Goal: Learn about a topic: Learn about a topic

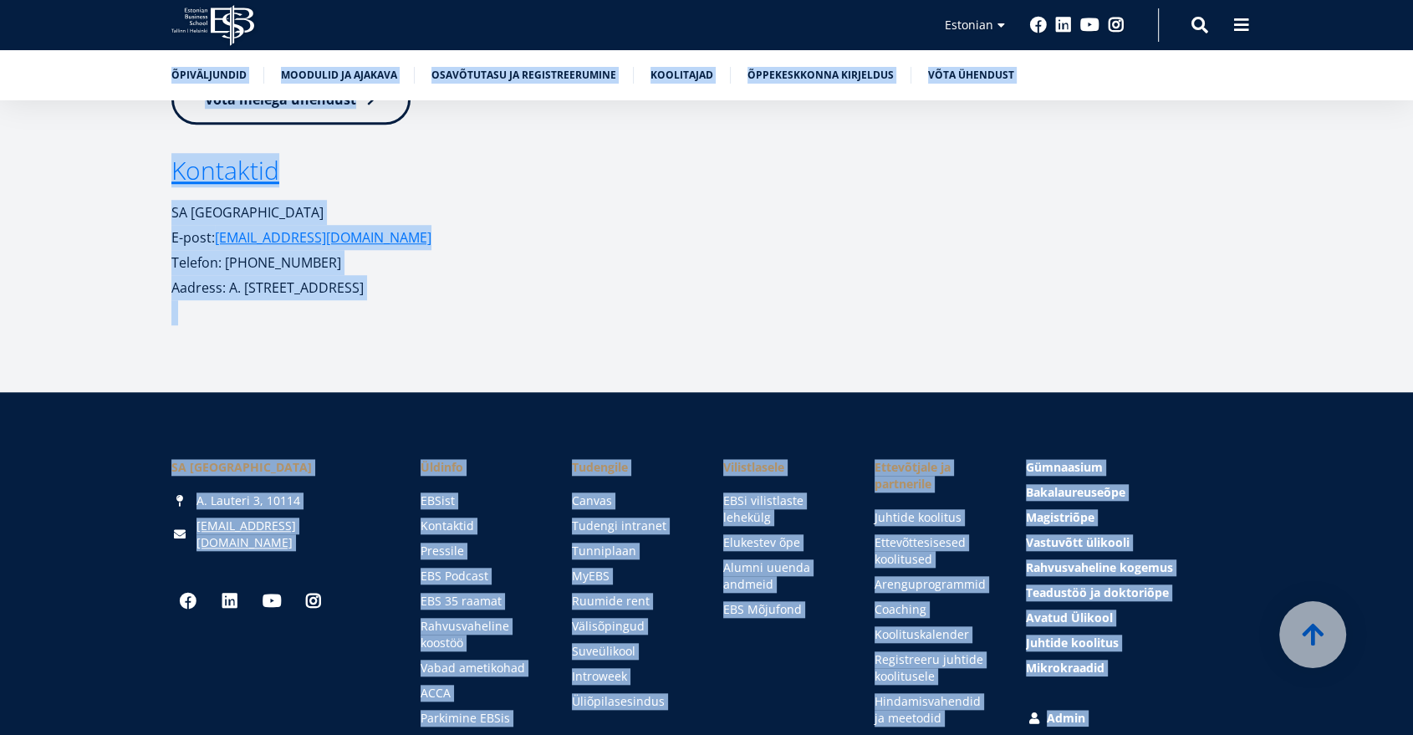
scroll to position [7785, 0]
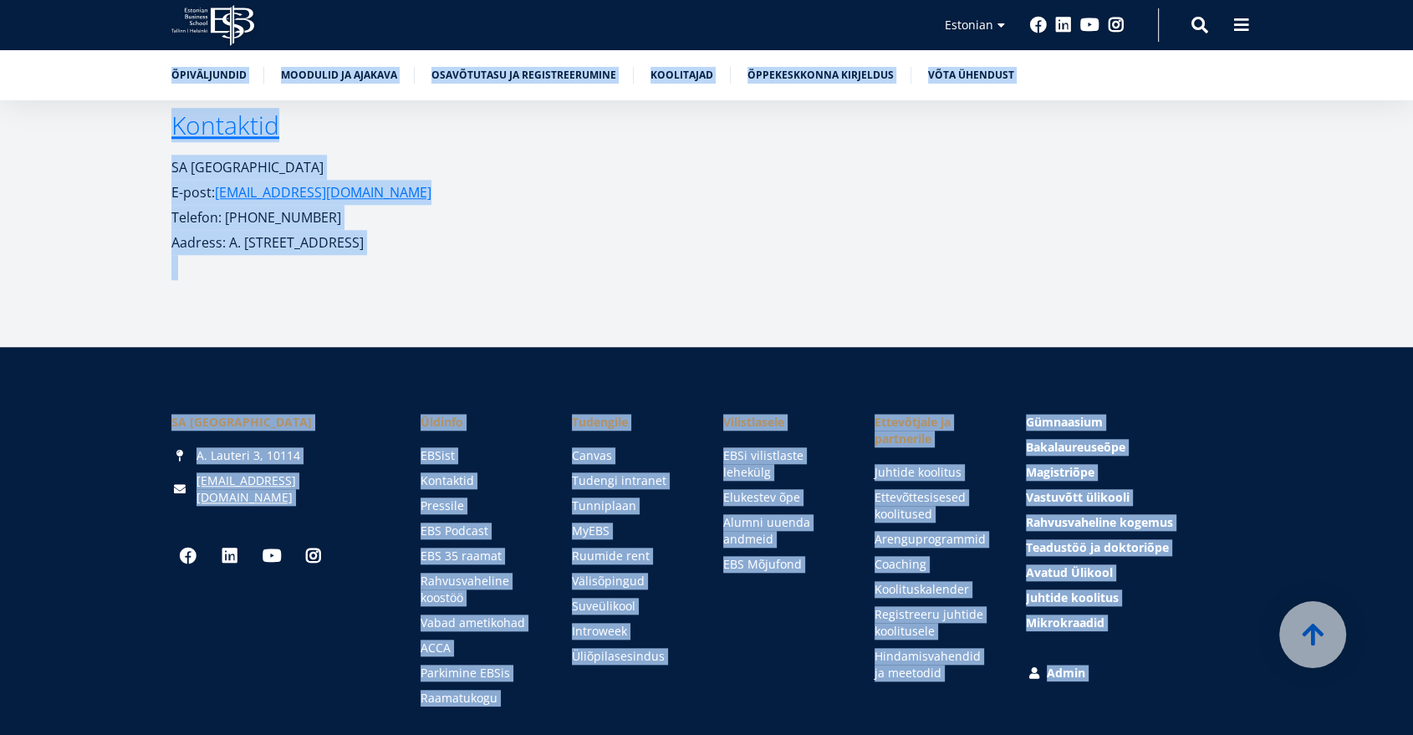
drag, startPoint x: 130, startPoint y: 182, endPoint x: 1055, endPoint y: 770, distance: 1095.5
click at [921, 414] on span "Ettevõtjale ja partnerile" at bounding box center [933, 430] width 118 height 33
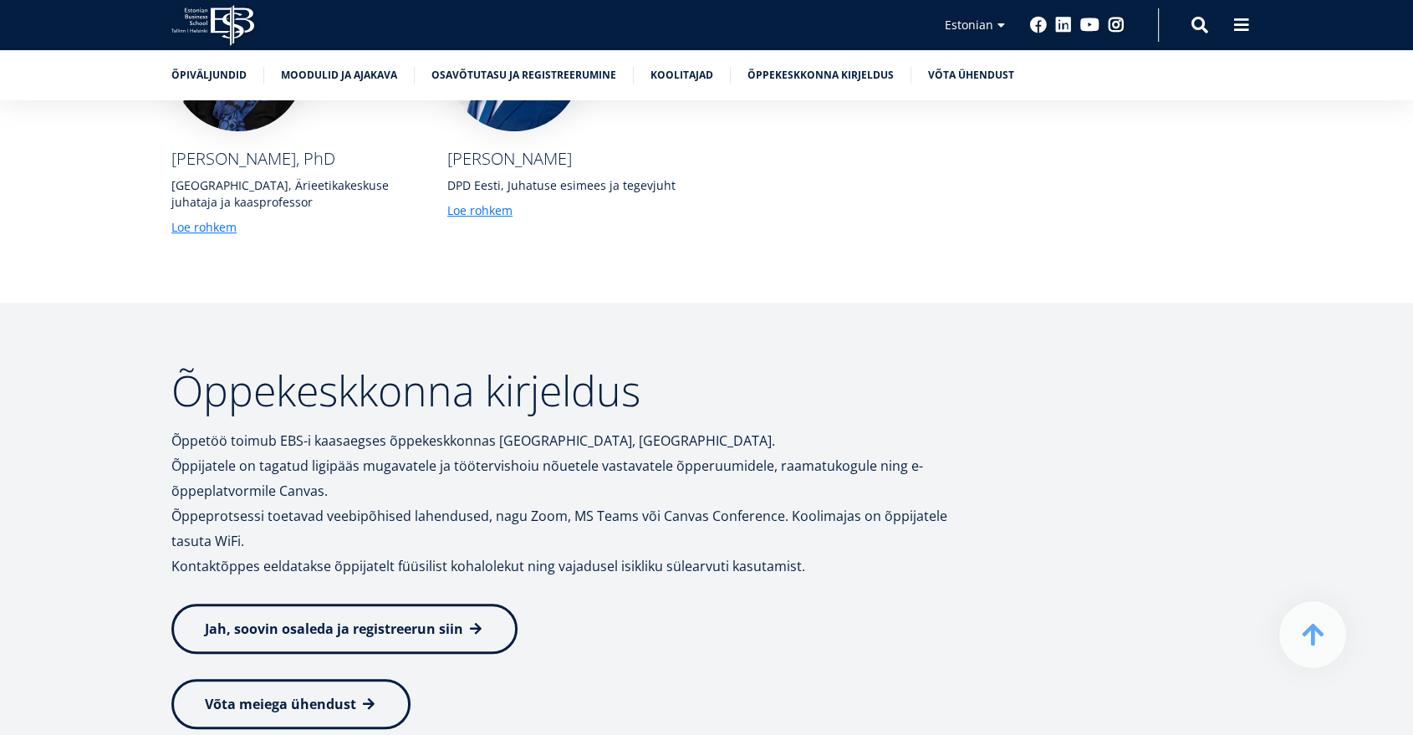
click at [575, 644] on div "Õppekeskkonna kirjeldus Õppetöö toimub EBS-i kaasaegses õppekeskkonnas [GEOGRAP…" at bounding box center [568, 649] width 794 height 560
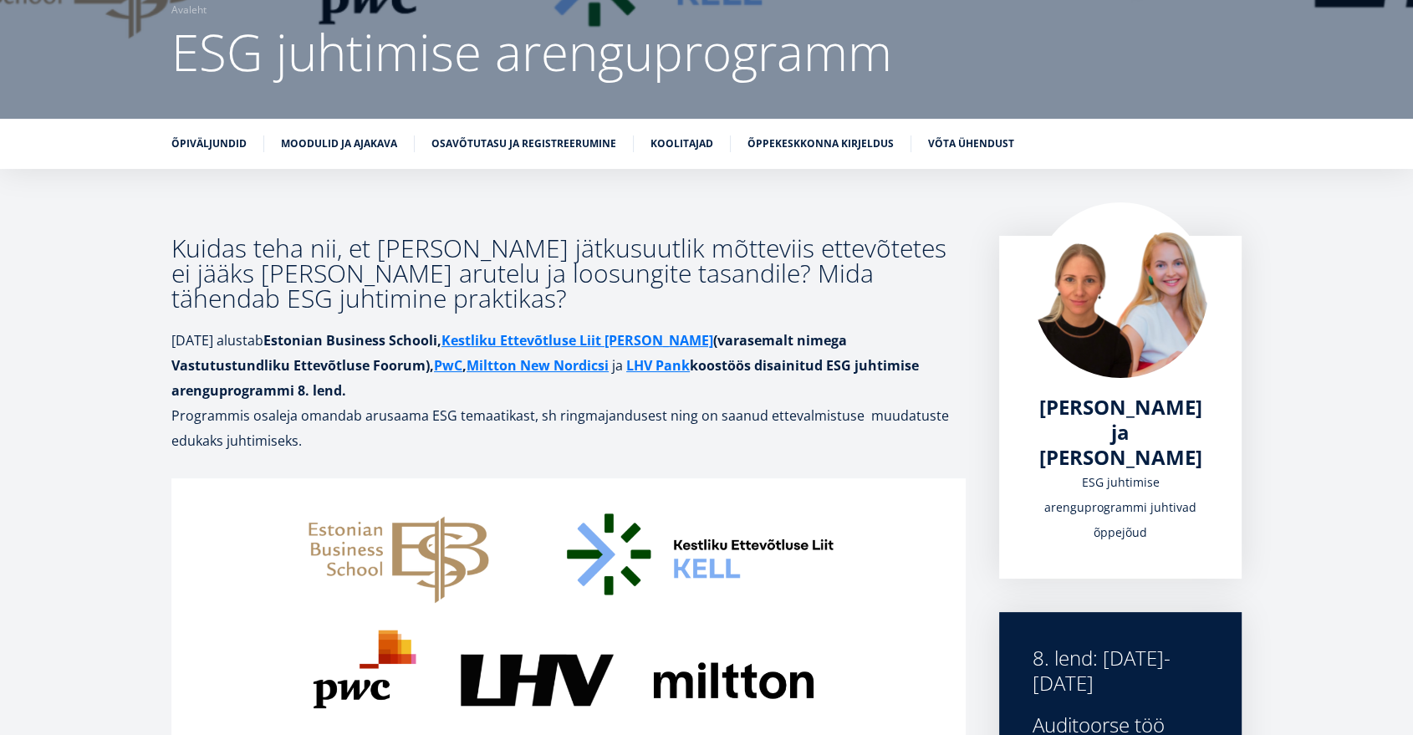
scroll to position [0, 0]
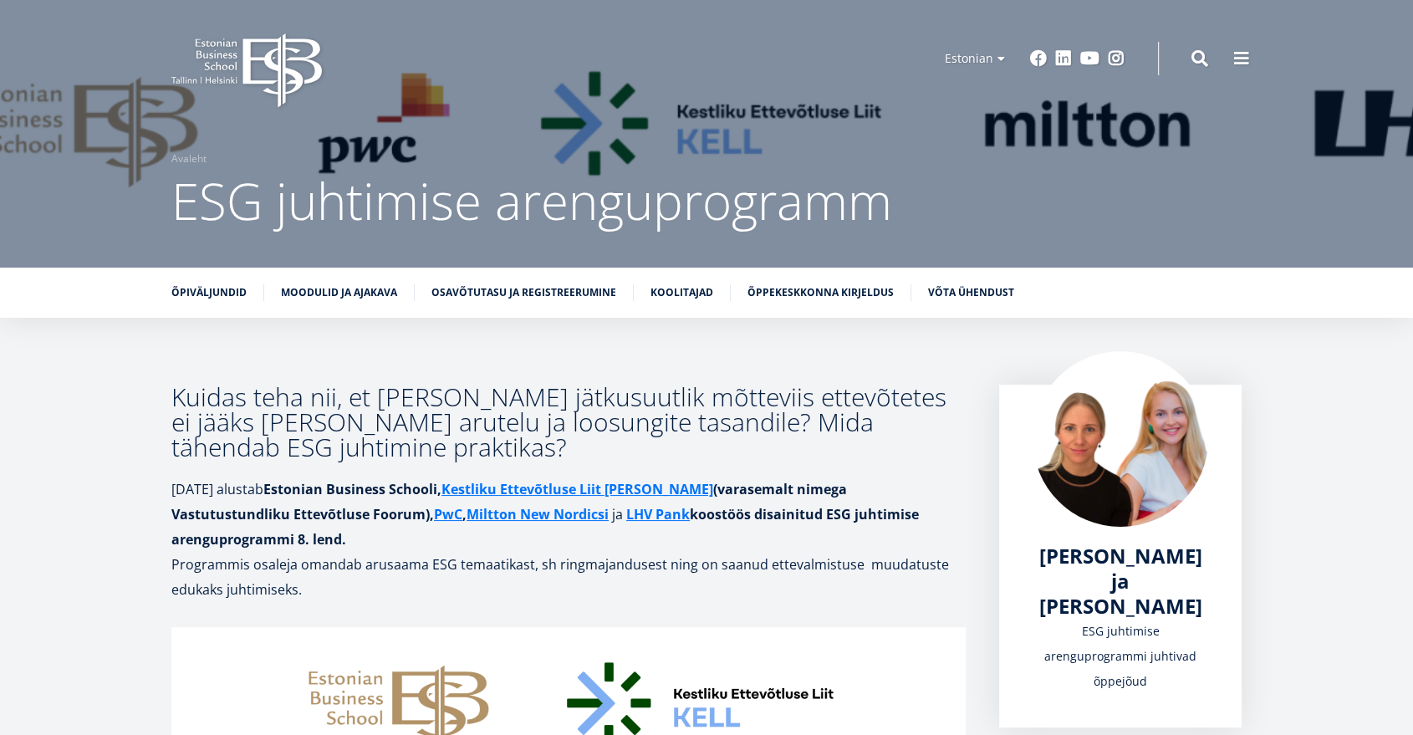
drag, startPoint x: 540, startPoint y: 557, endPoint x: 166, endPoint y: 184, distance: 528.4
copy div "Loremipsum Dolorsi AME consectet adipiscingelit Seddoeiusmod Temporin ut labore…"
